Goal: Task Accomplishment & Management: Manage account settings

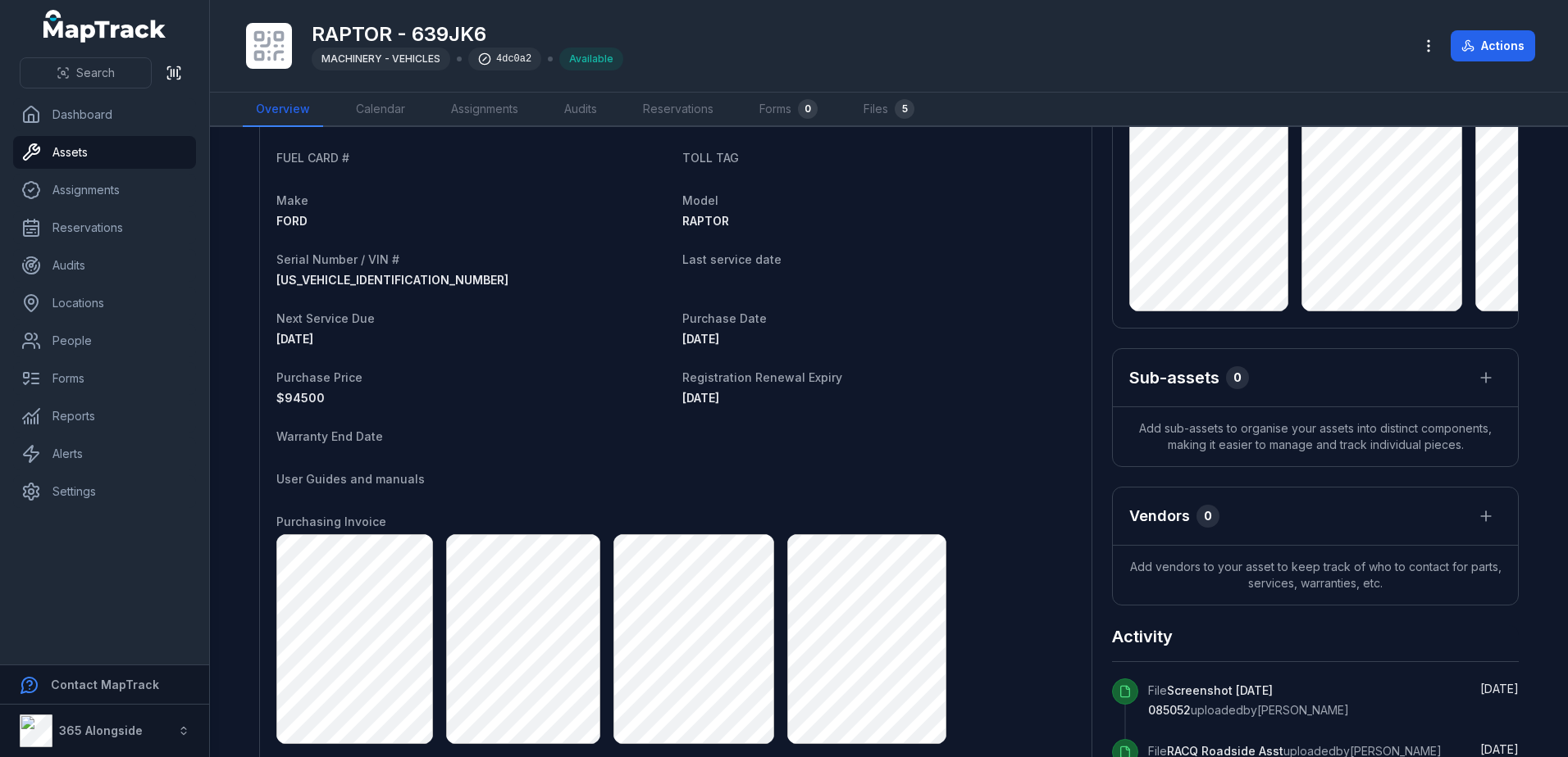
scroll to position [164, 0]
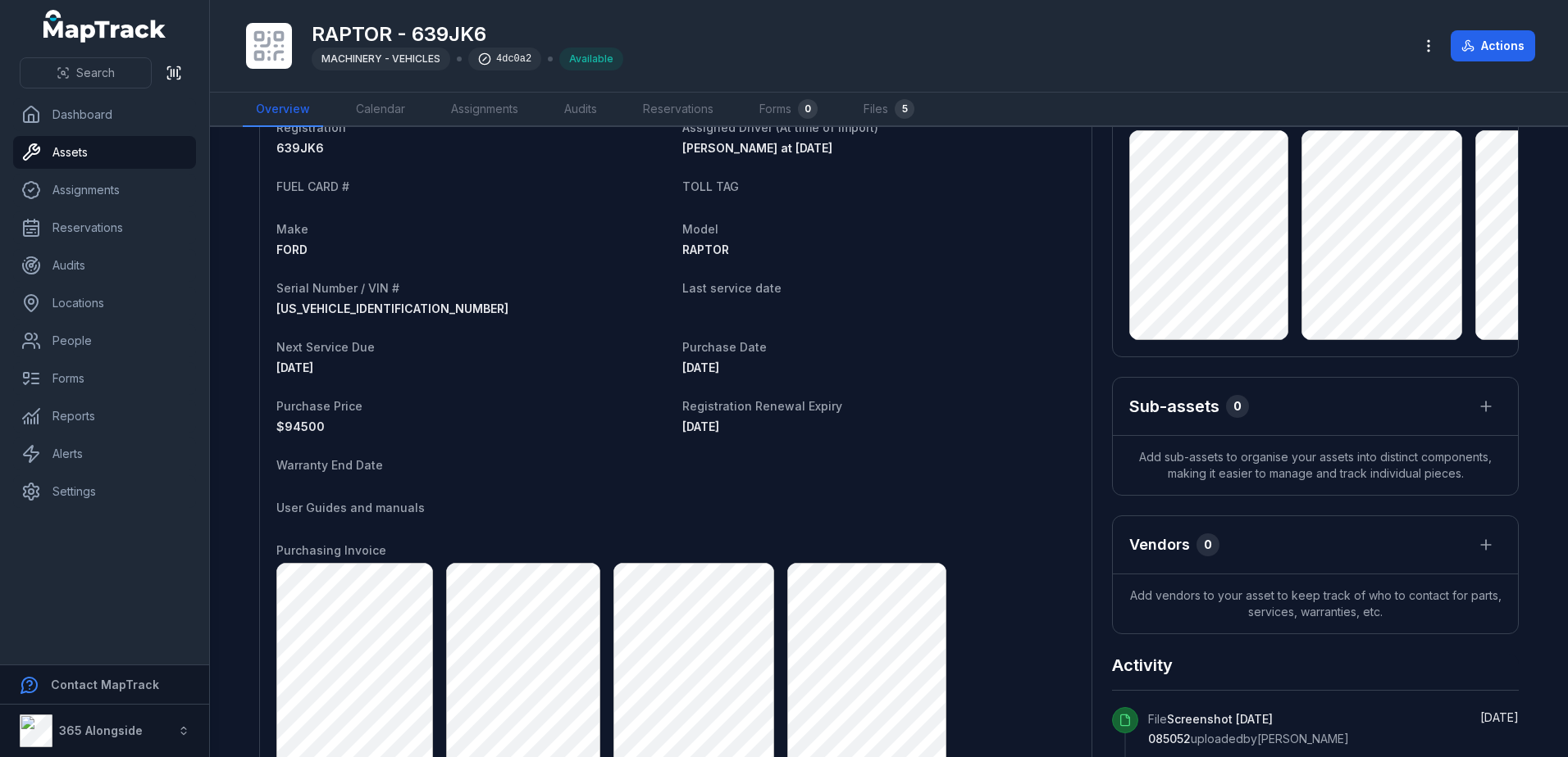
click at [850, 101] on nav "Overview Calendar Assignments Audits Reservations Forms 0 Files 5" at bounding box center [888, 109] width 1293 height 35
click at [872, 106] on link "Files 5" at bounding box center [888, 109] width 77 height 35
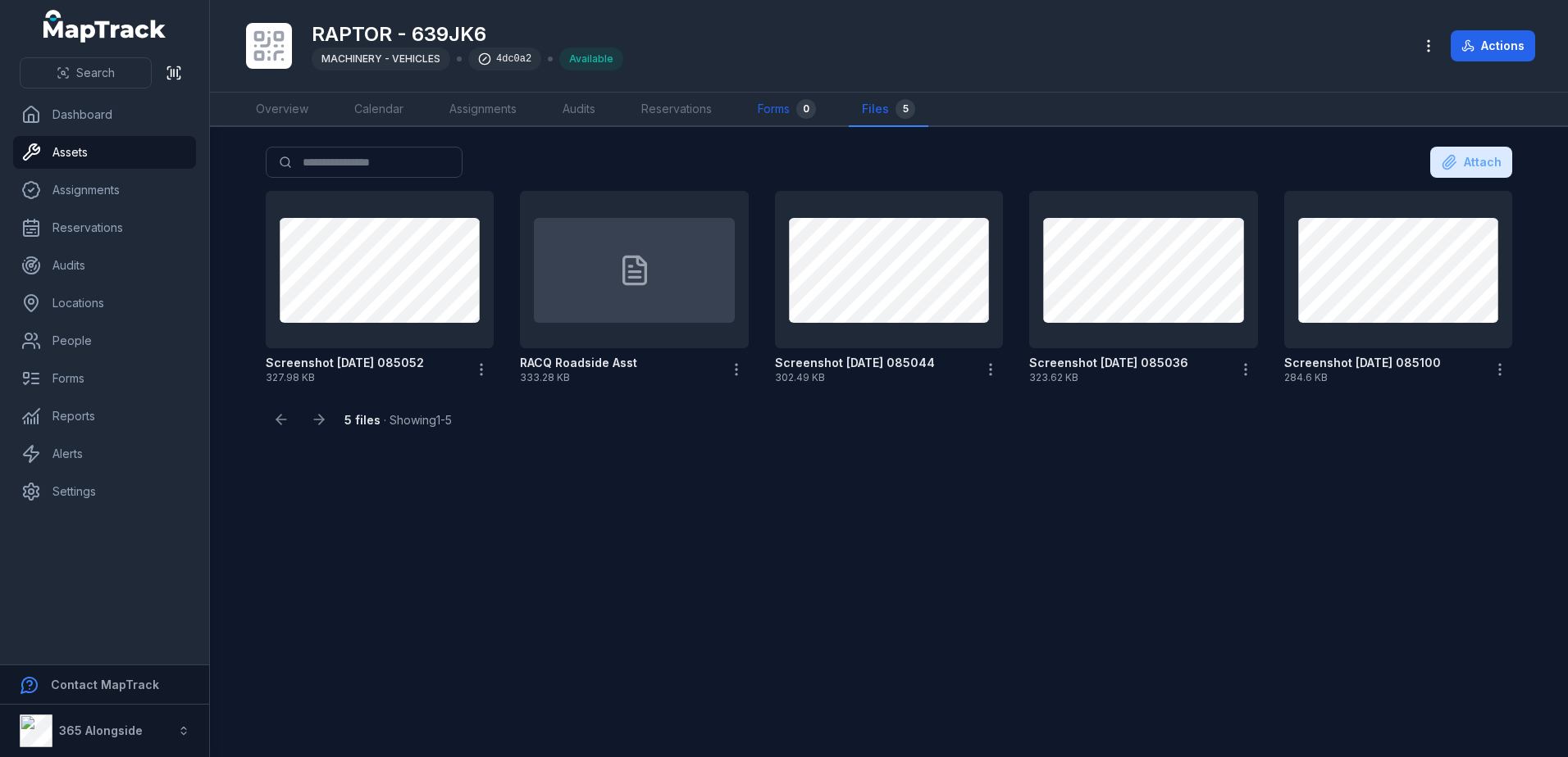
click at [792, 110] on link "Forms 0" at bounding box center [786, 109] width 84 height 35
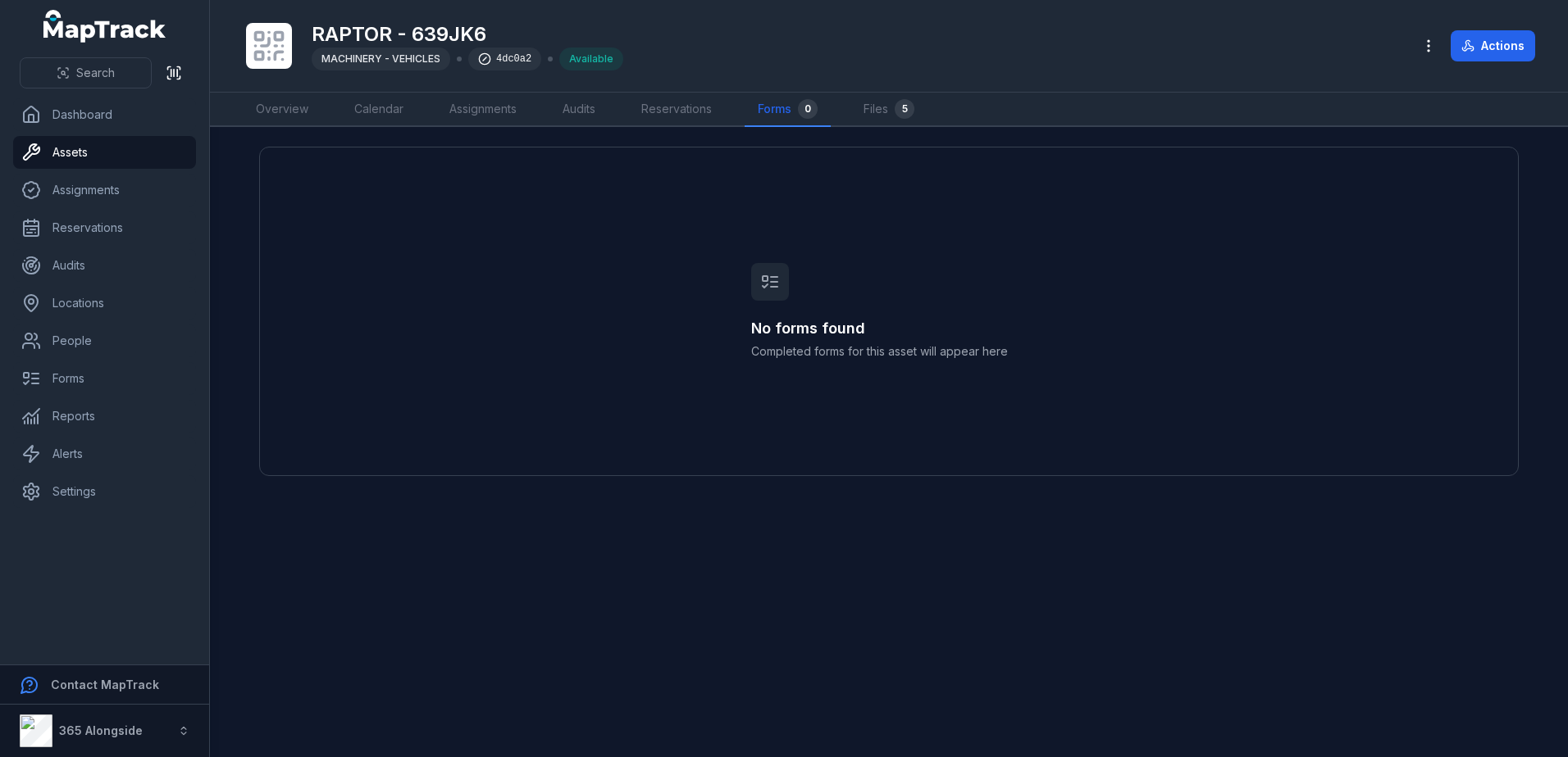
click at [777, 287] on icon at bounding box center [773, 287] width 7 height 0
click at [287, 112] on link "Overview" at bounding box center [282, 109] width 79 height 35
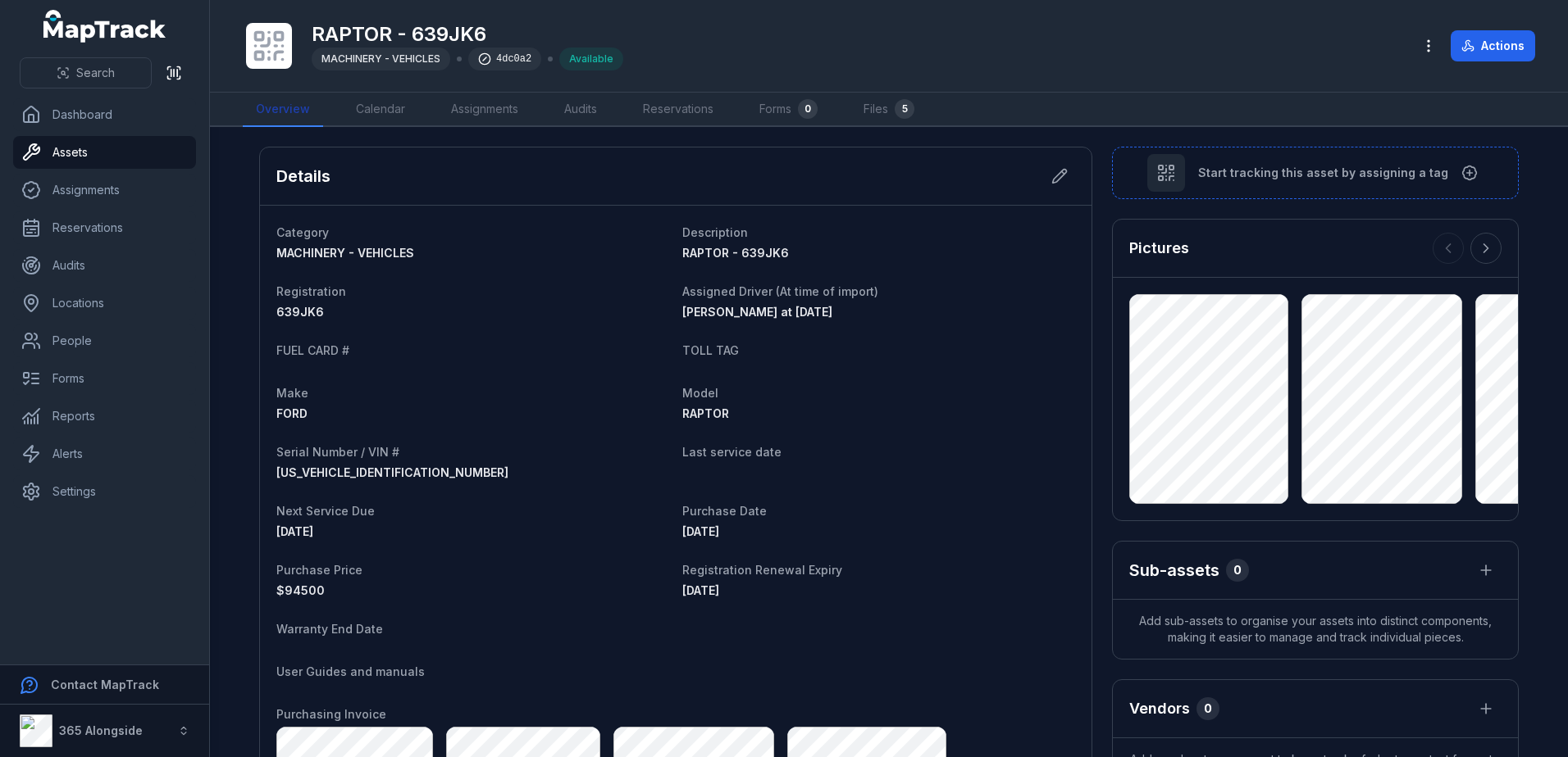
scroll to position [82, 0]
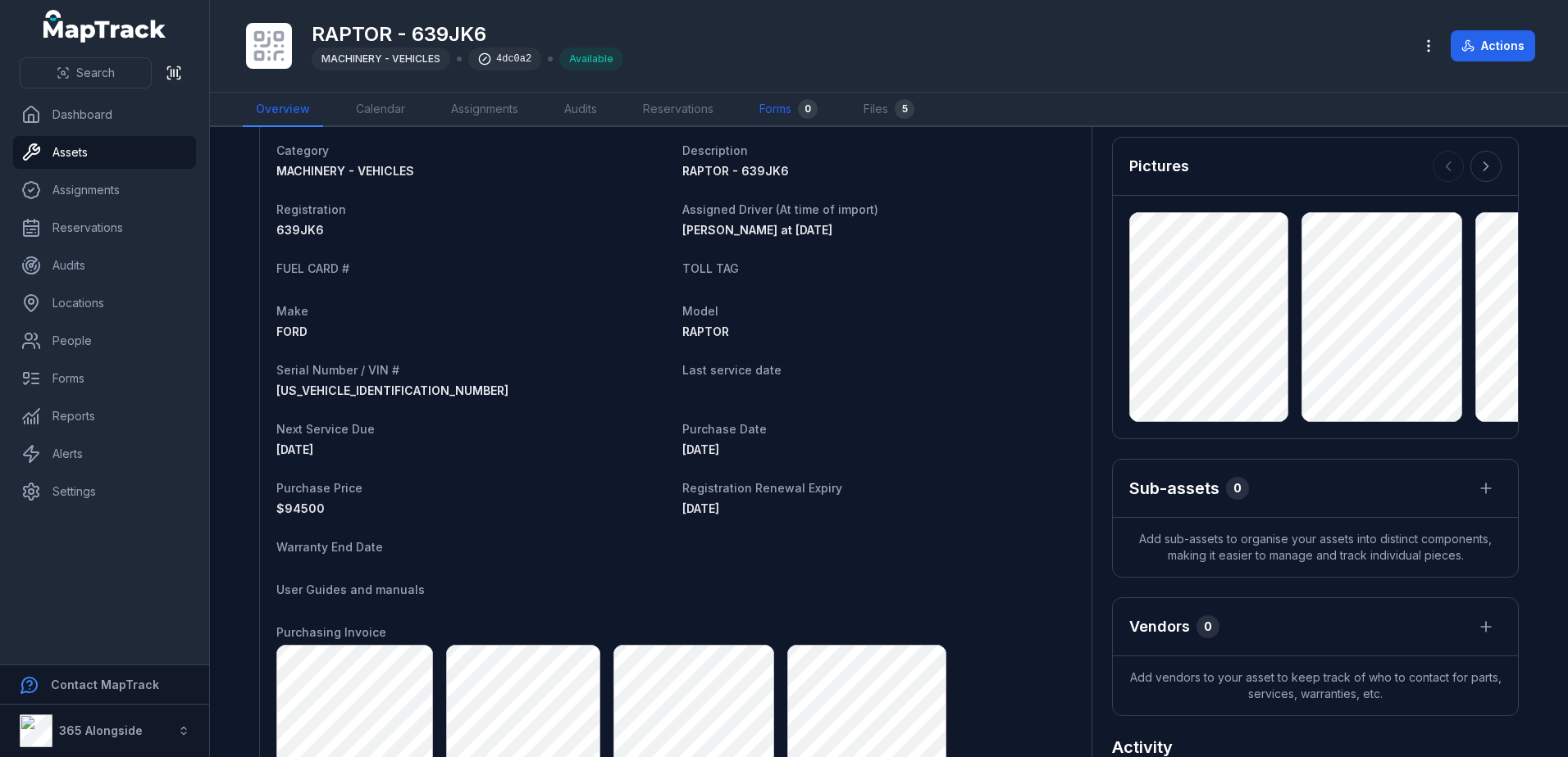
click at [777, 112] on link "Forms 0" at bounding box center [788, 109] width 84 height 35
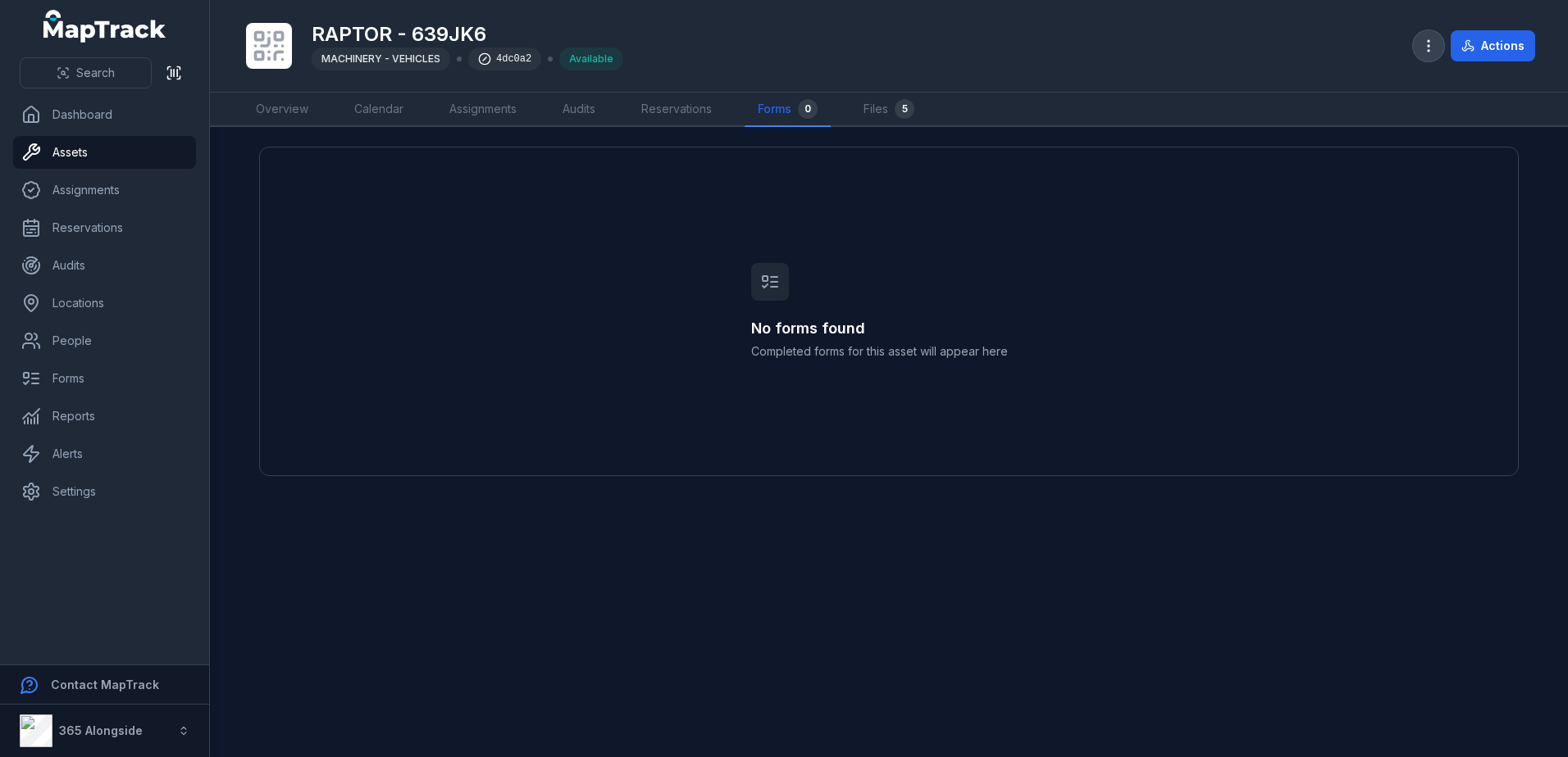
click at [1439, 47] on button "button" at bounding box center [1428, 45] width 31 height 31
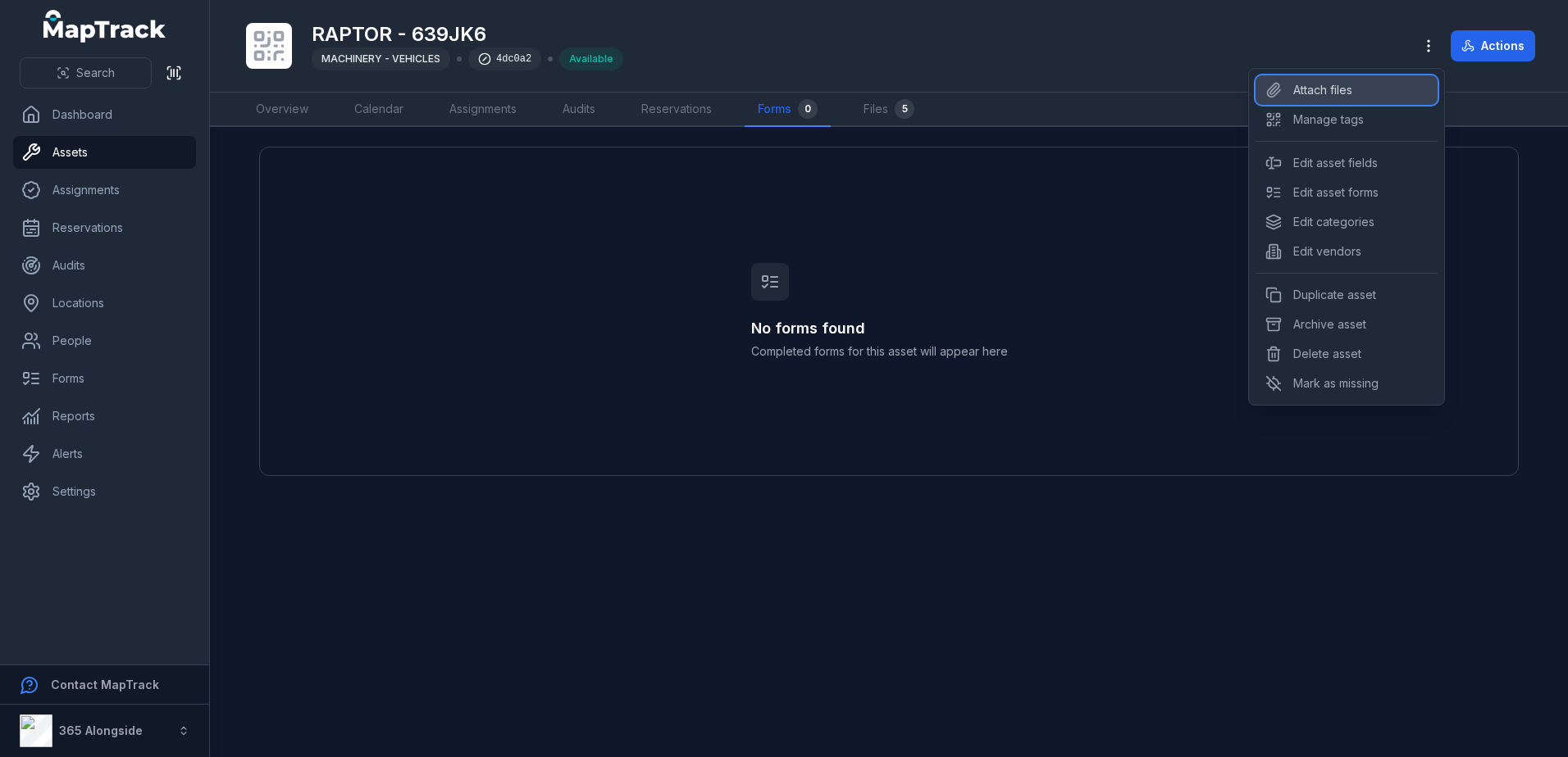
click at [1387, 82] on div "Attach files" at bounding box center [1346, 91] width 182 height 30
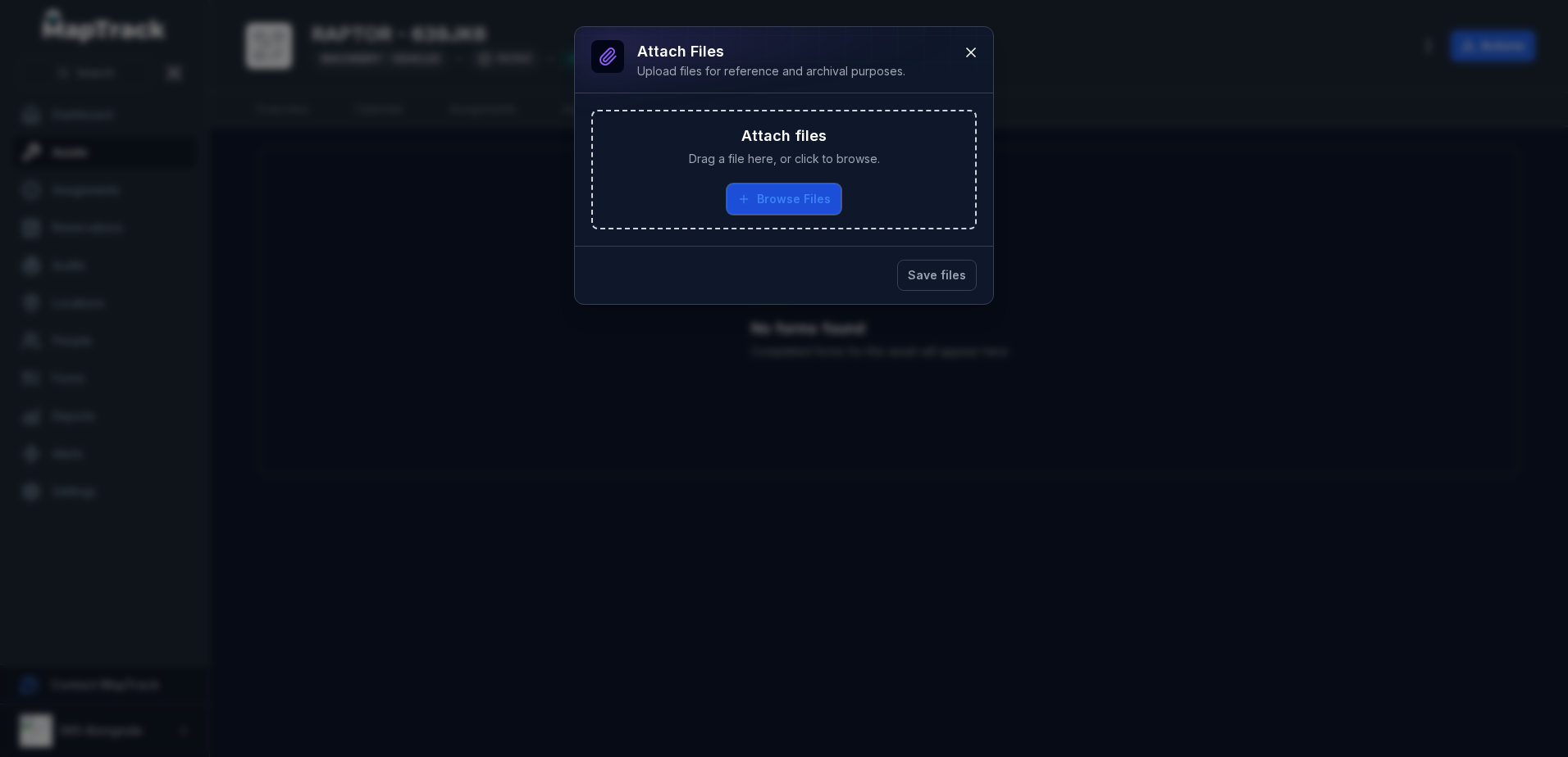
click at [770, 189] on button "Browse Files" at bounding box center [784, 198] width 115 height 31
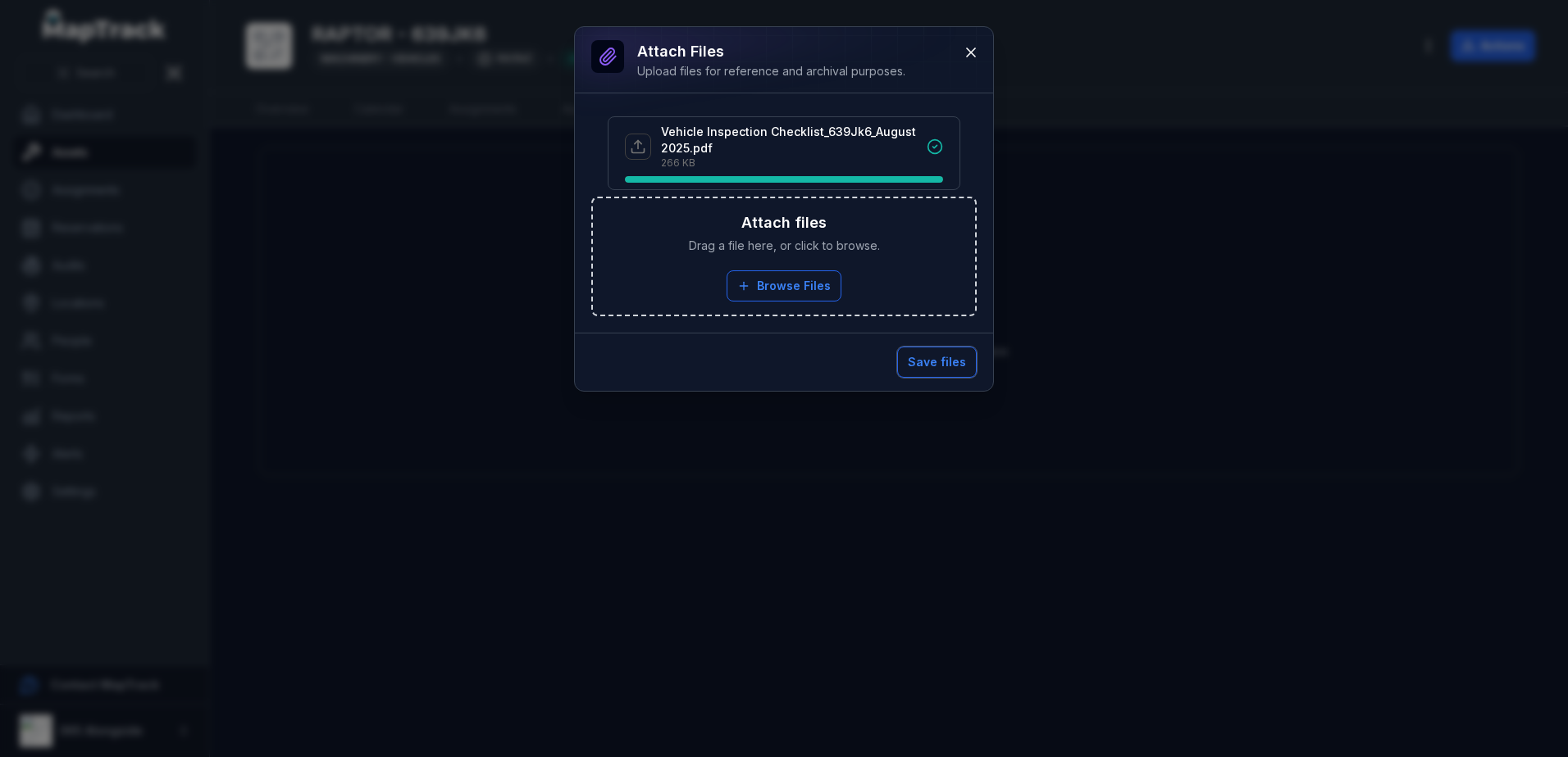
click at [948, 371] on button "Save files" at bounding box center [936, 362] width 80 height 31
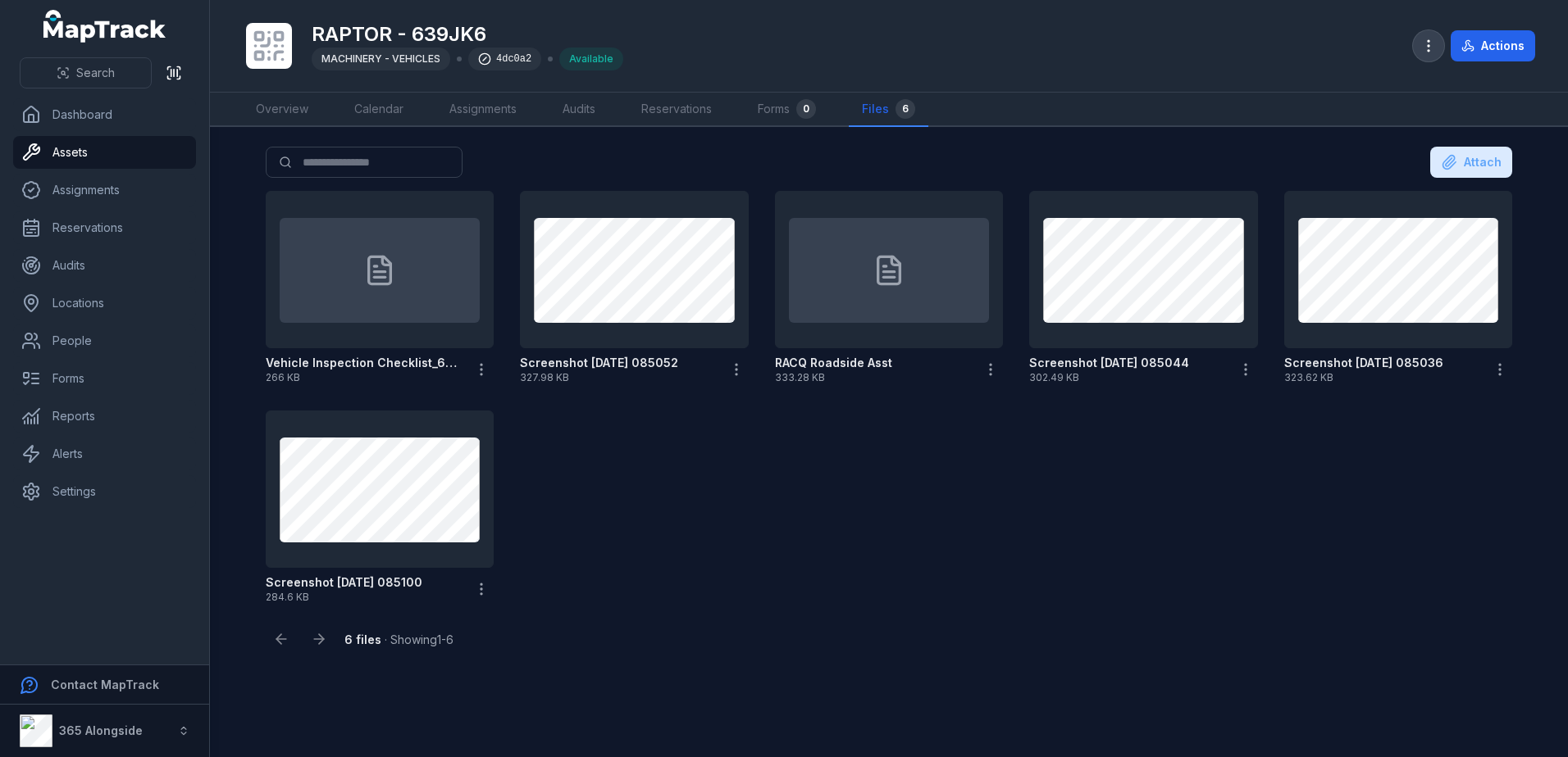
click at [1429, 41] on circle "button" at bounding box center [1429, 41] width 2 height 2
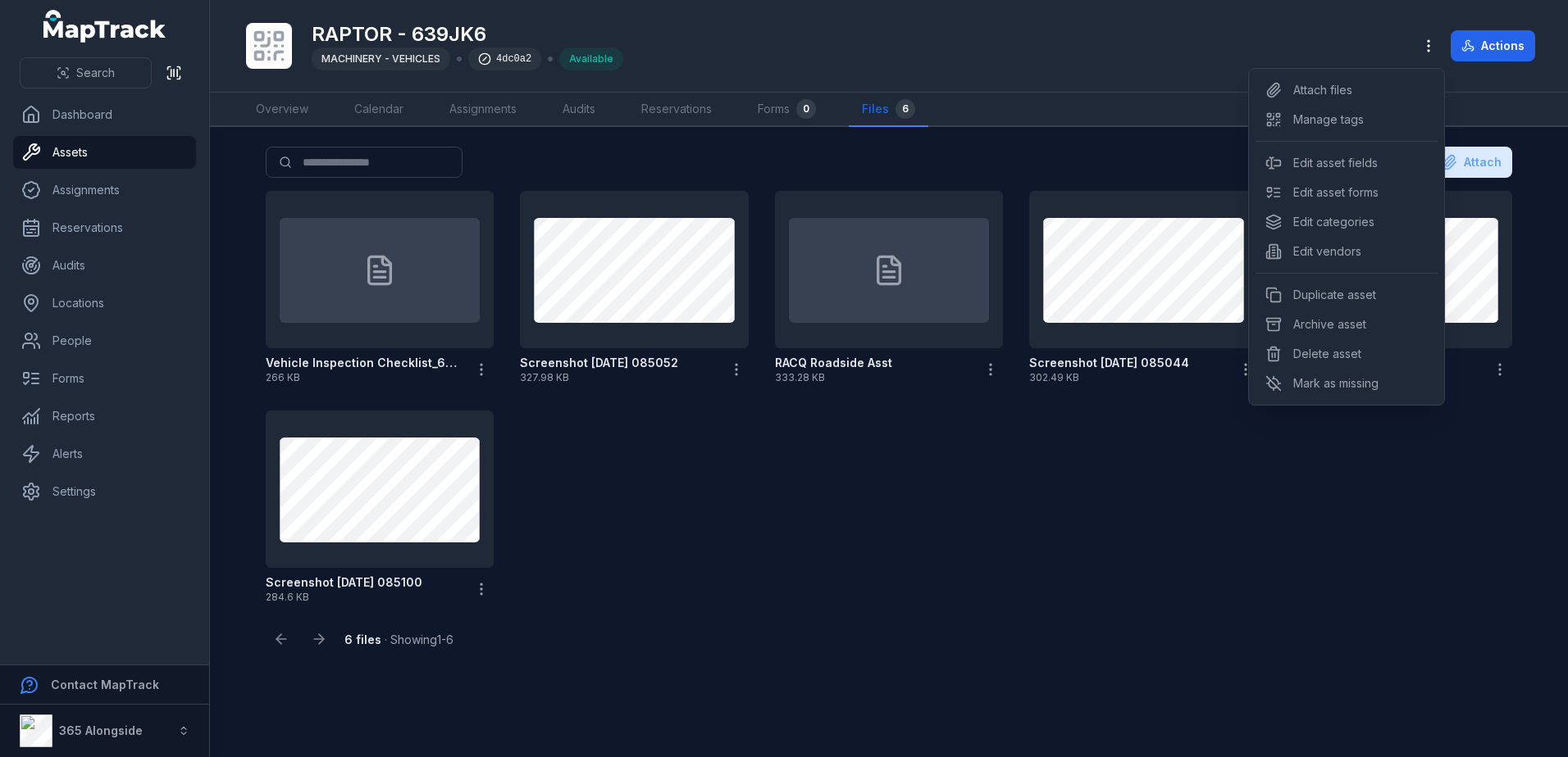
click at [601, 108] on div "Toggle Navigation RAPTOR - 639JK6 MACHINERY - VEHICLES 4dc0a2 Available Actions…" at bounding box center [888, 378] width 1358 height 757
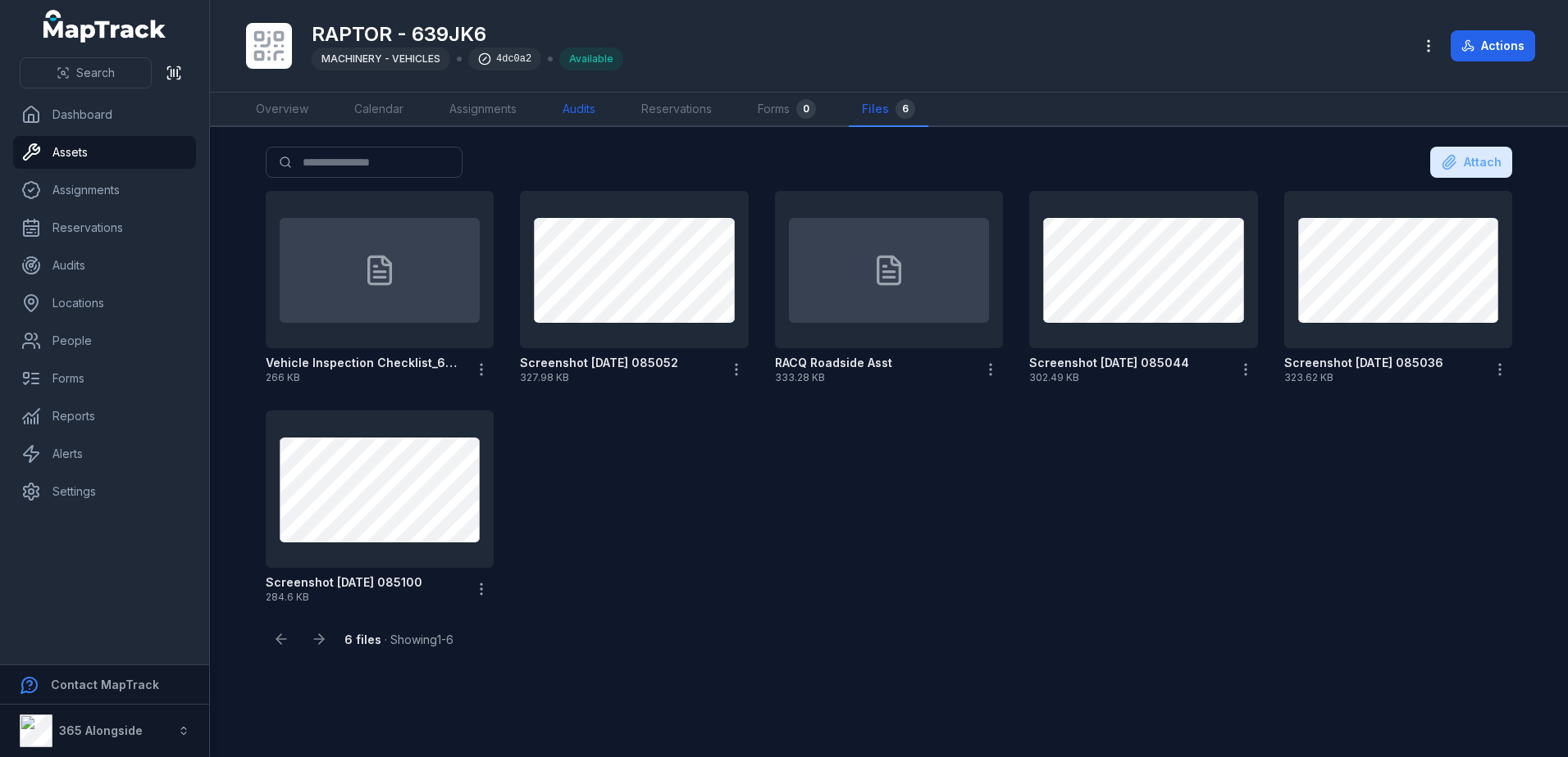
click at [595, 119] on link "Audits" at bounding box center [579, 109] width 59 height 35
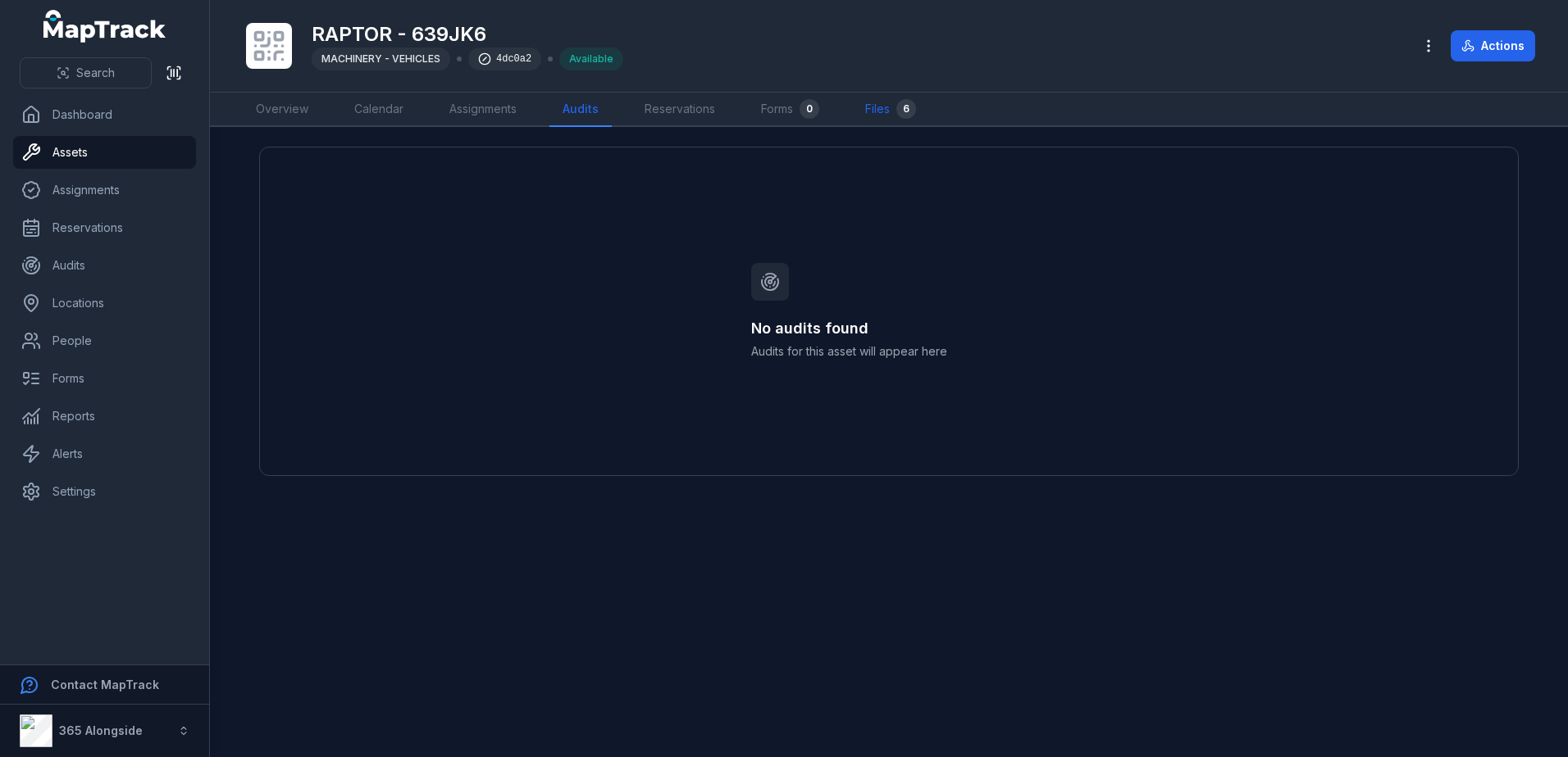
click at [890, 102] on link "Files 6" at bounding box center [890, 109] width 77 height 35
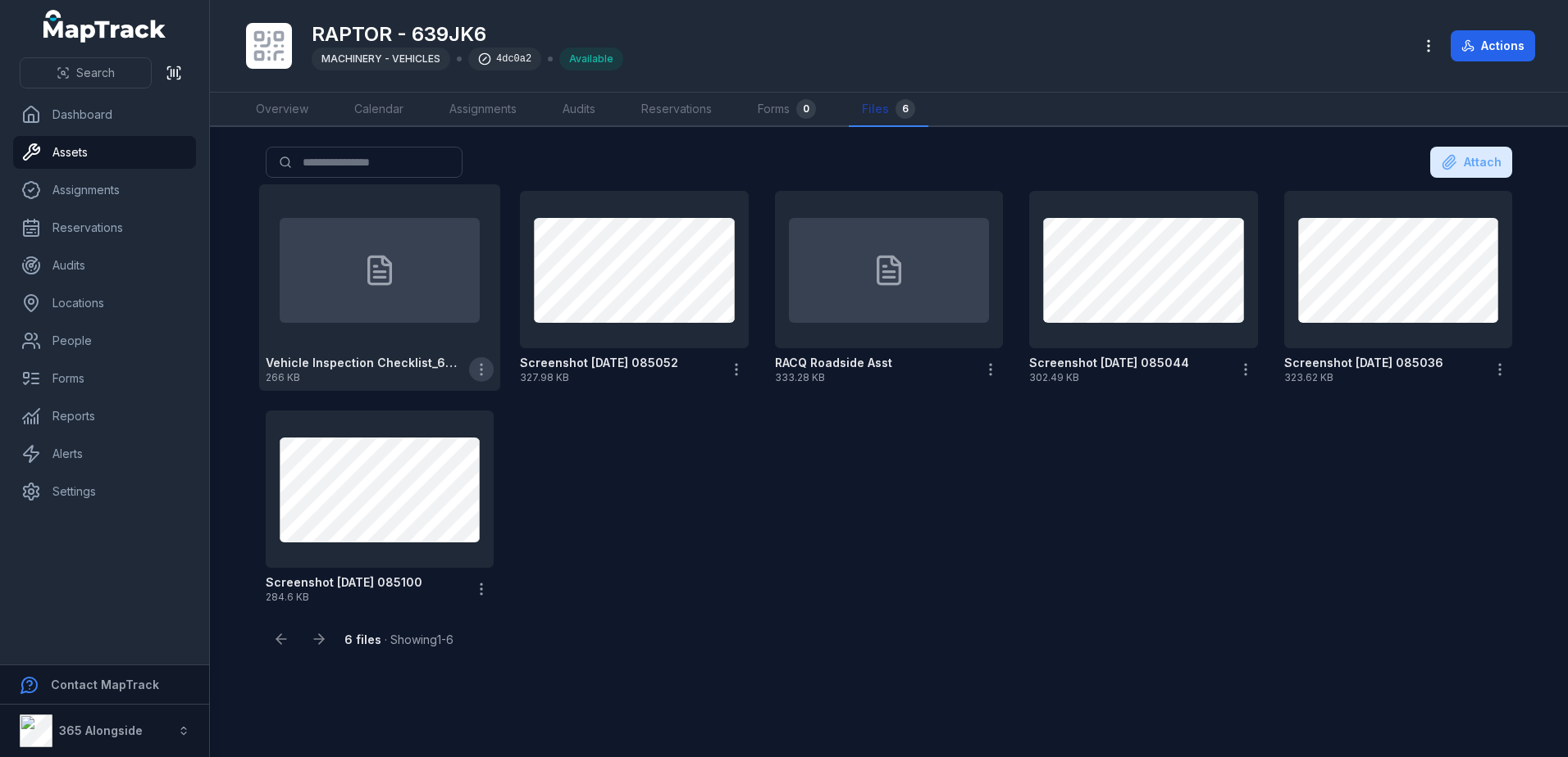
click at [488, 366] on icon "button" at bounding box center [481, 370] width 17 height 17
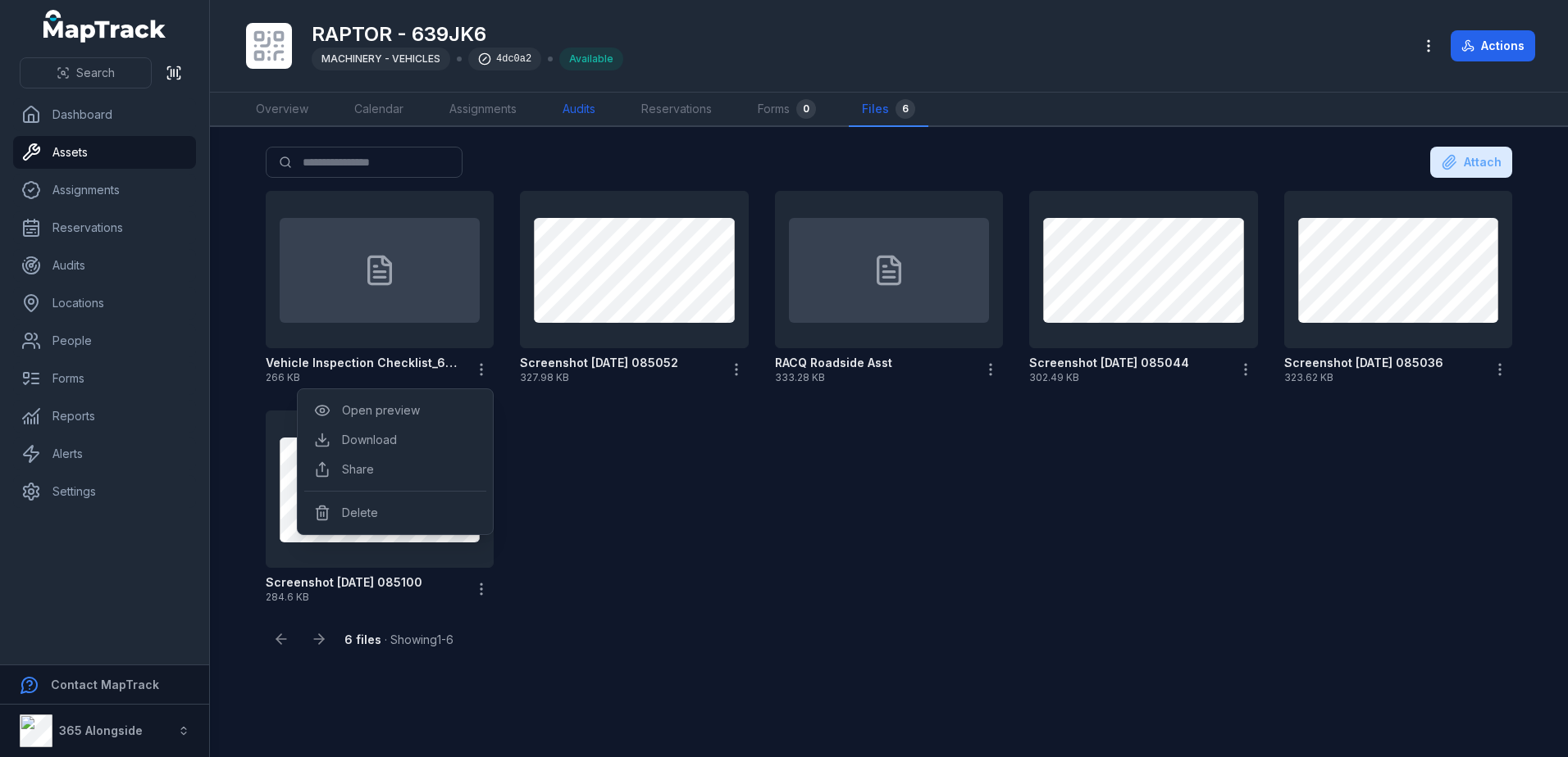
click at [600, 103] on link "Audits" at bounding box center [579, 109] width 59 height 35
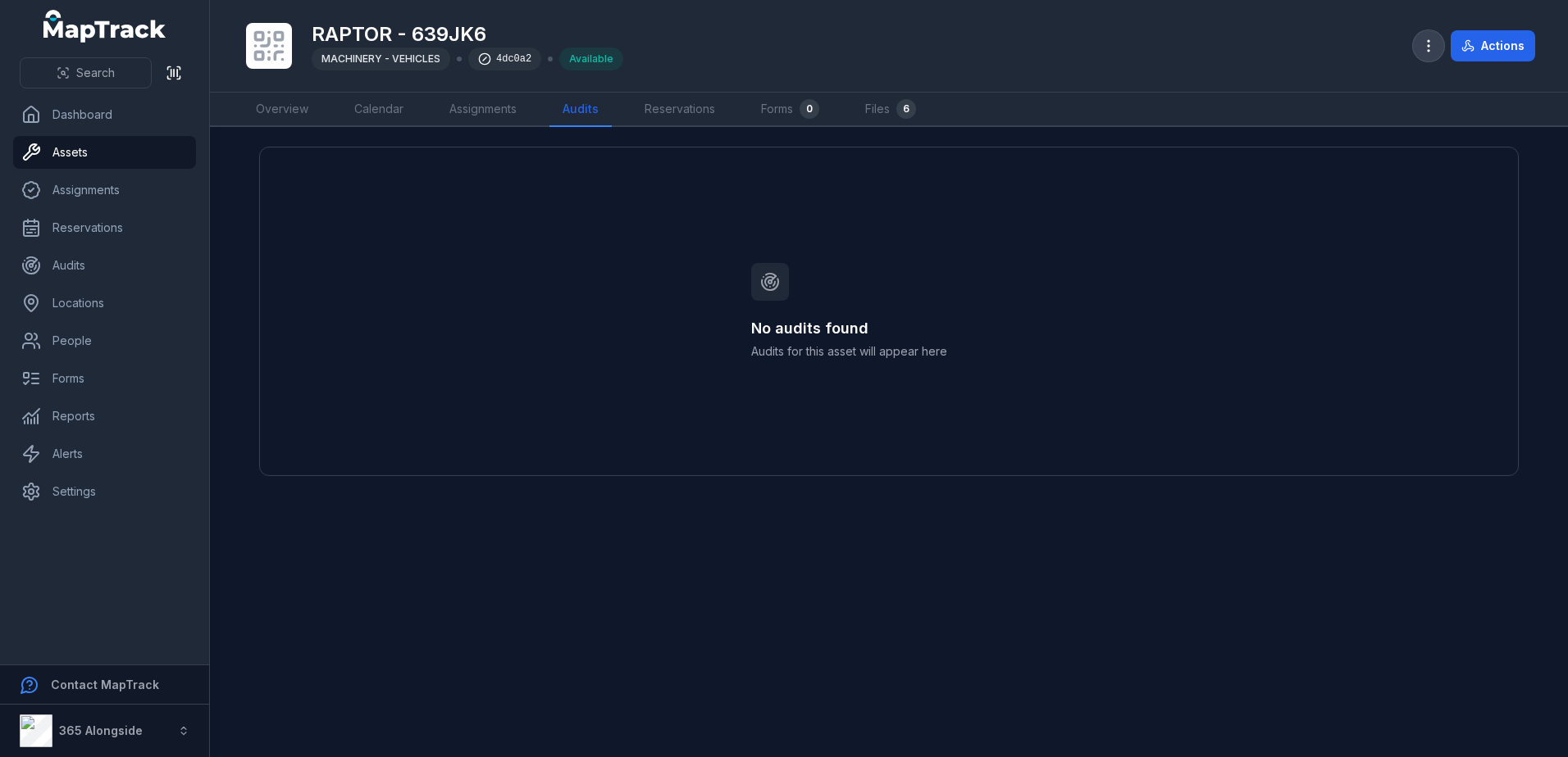
click at [1426, 37] on icon "button" at bounding box center [1429, 46] width 17 height 17
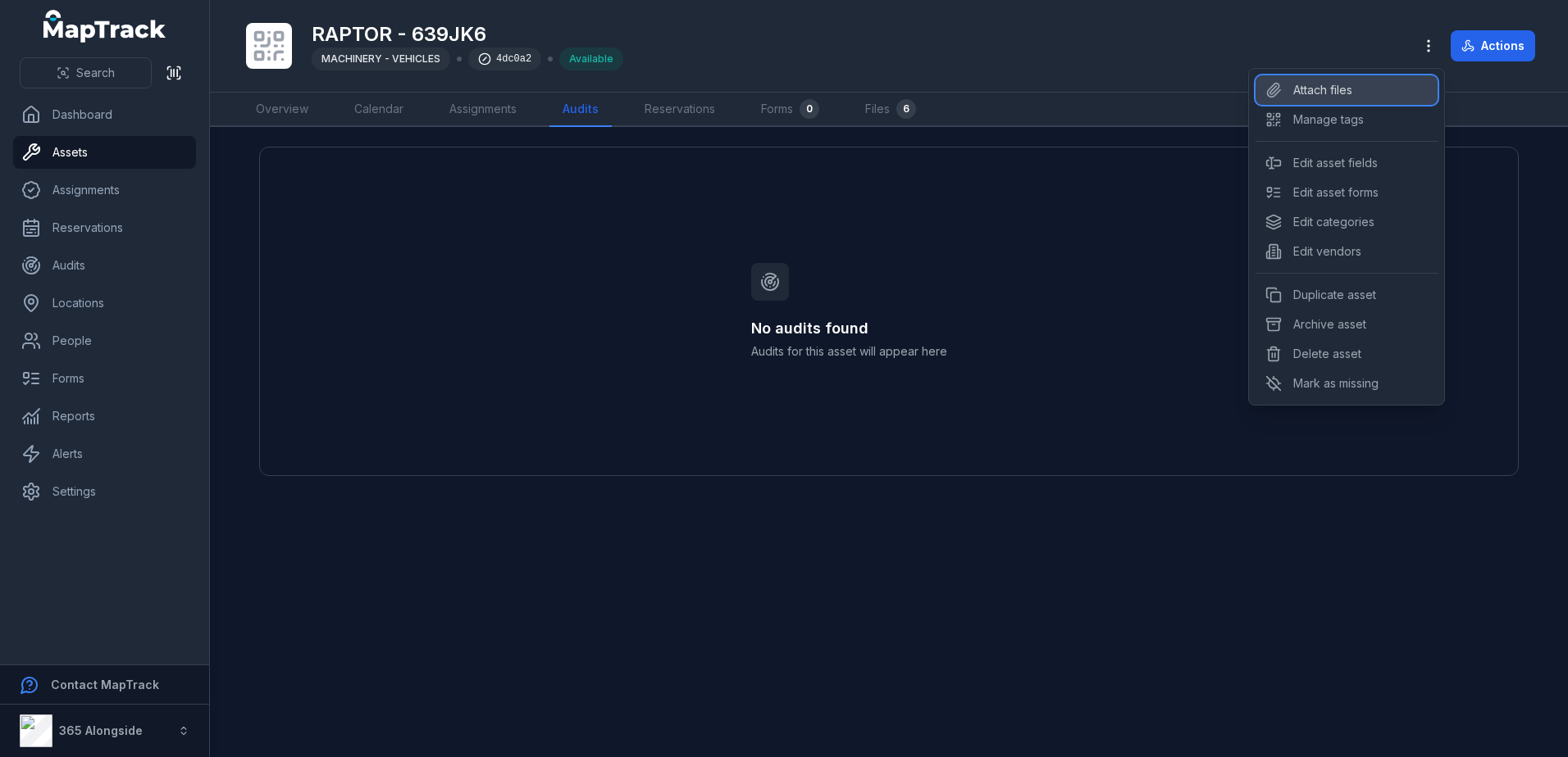
click at [1343, 88] on div "Attach files" at bounding box center [1346, 91] width 182 height 30
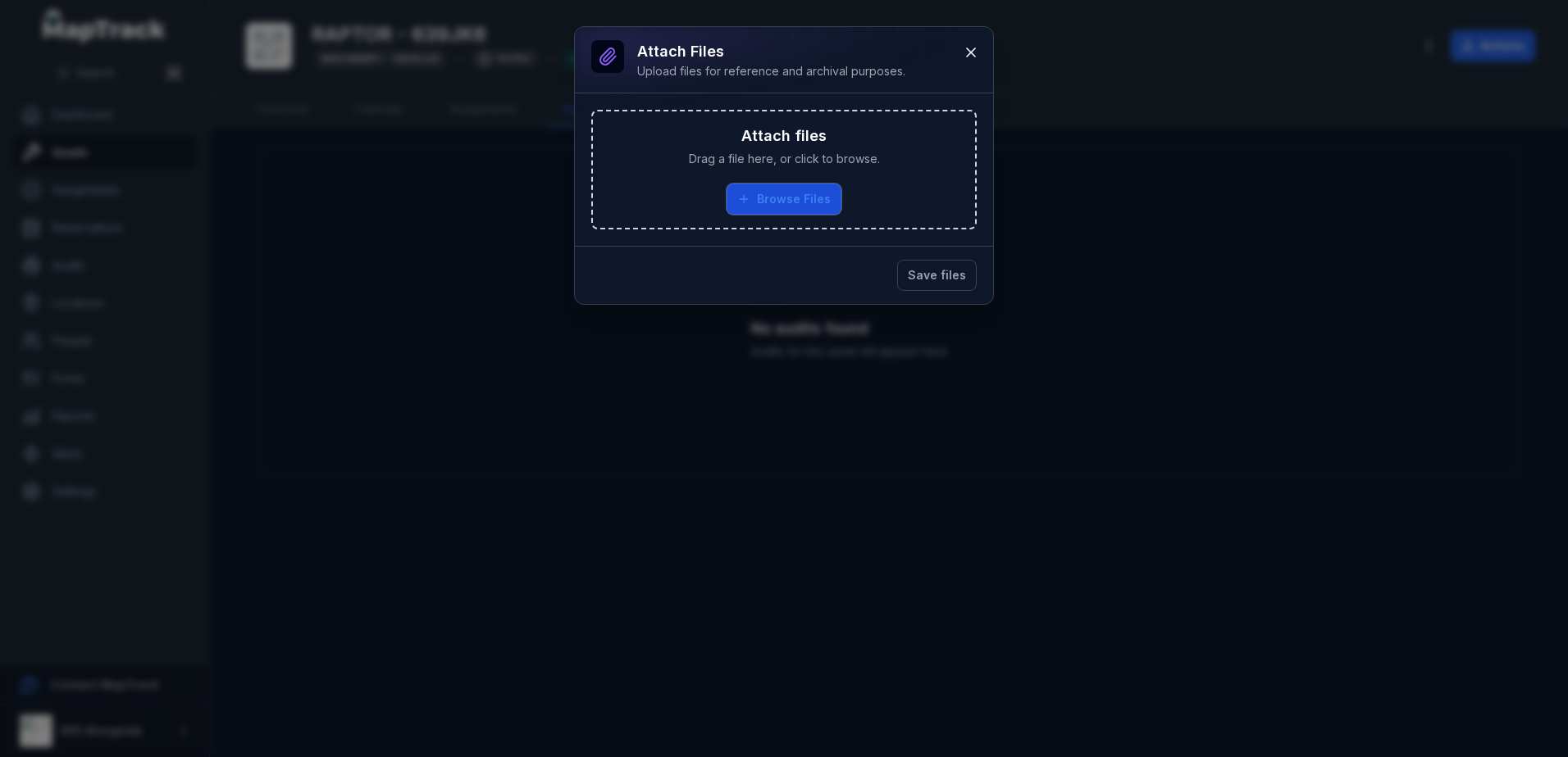
click at [767, 198] on button "Browse Files" at bounding box center [784, 198] width 115 height 31
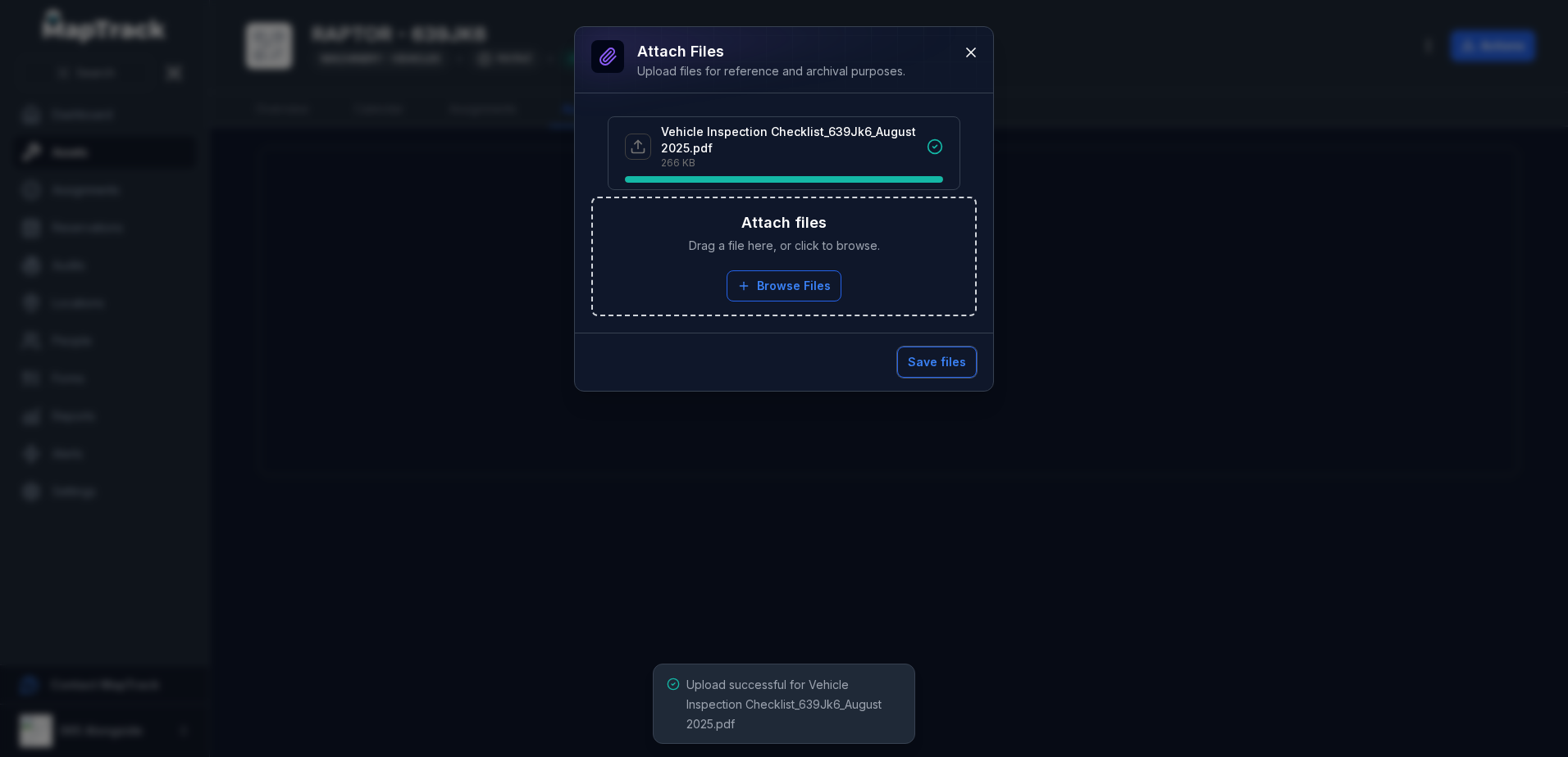
click at [940, 352] on button "Save files" at bounding box center [936, 362] width 80 height 31
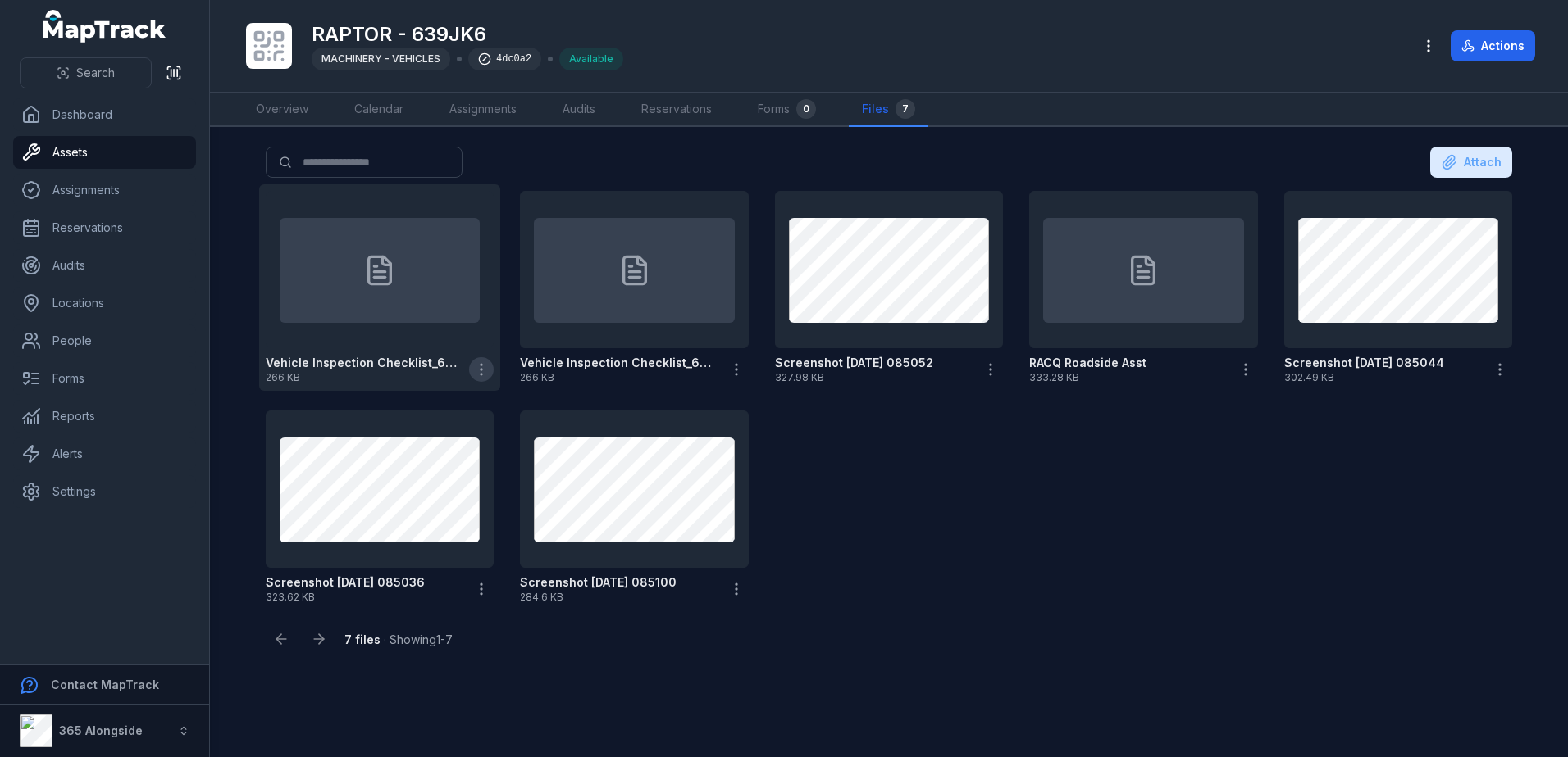
click at [490, 366] on icon "button" at bounding box center [481, 370] width 17 height 17
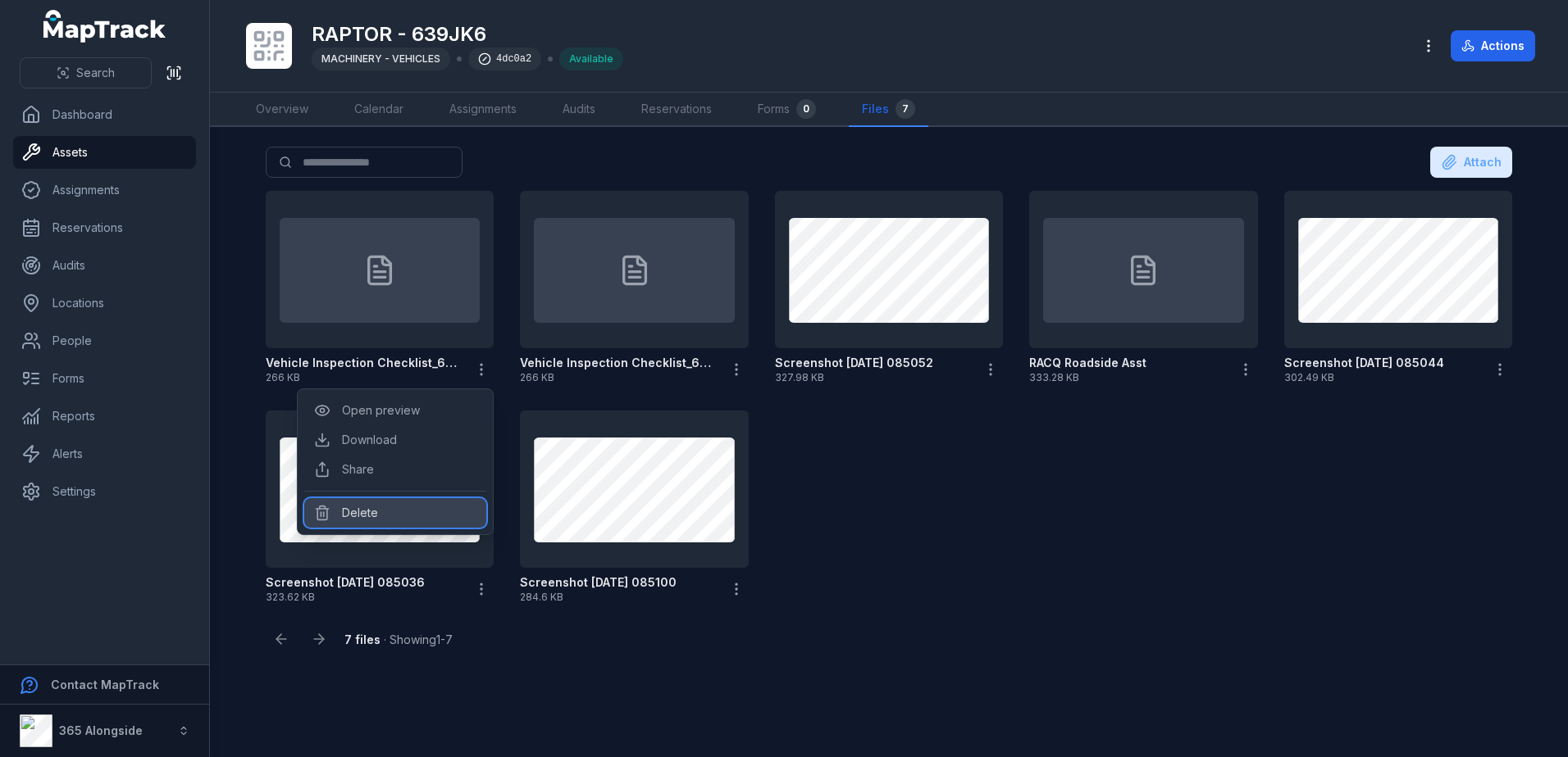
click at [374, 512] on div "Delete" at bounding box center [395, 514] width 182 height 30
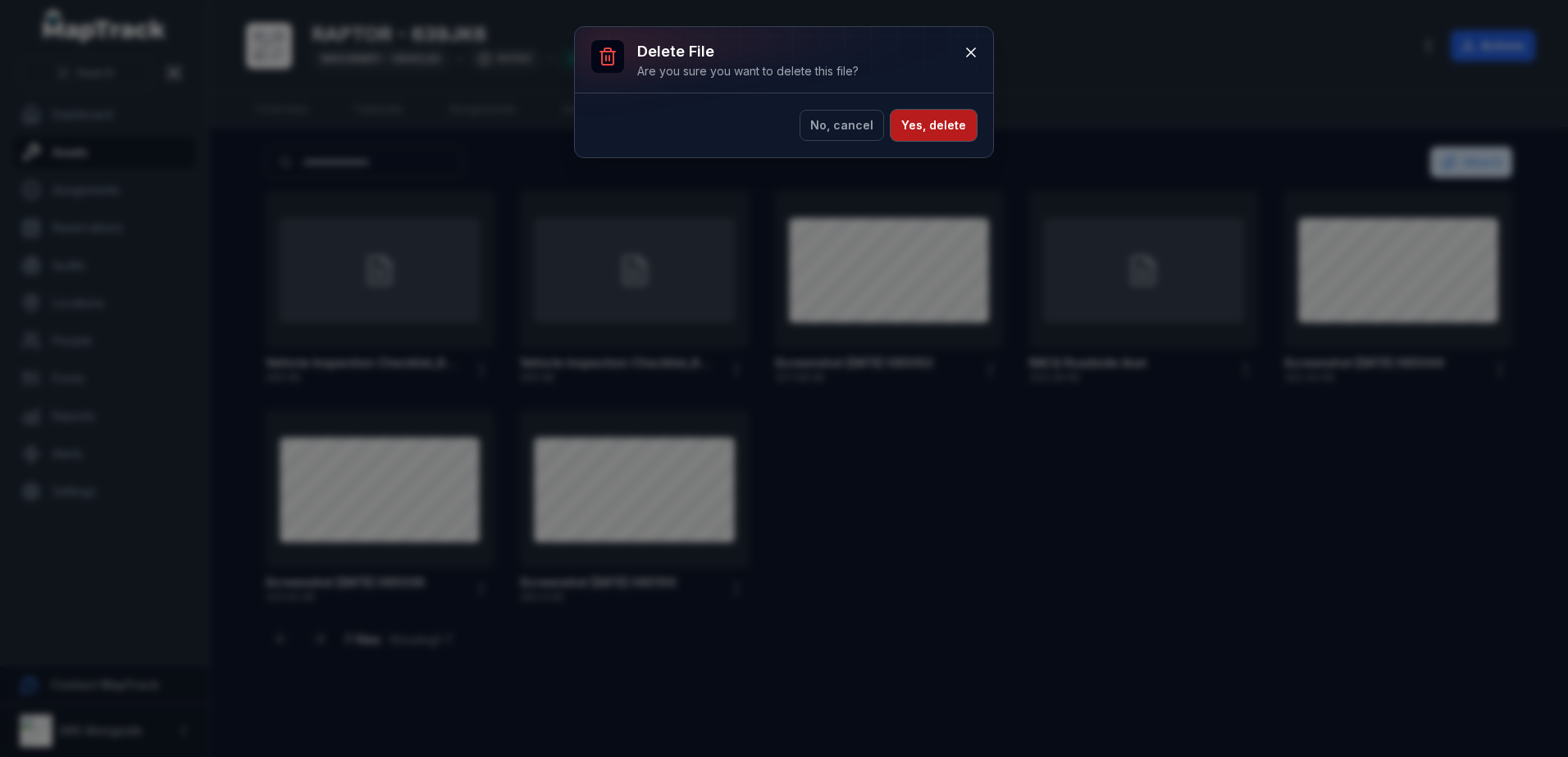
click at [931, 124] on button "Yes, delete" at bounding box center [933, 124] width 86 height 31
